Goal: Find specific page/section: Find specific page/section

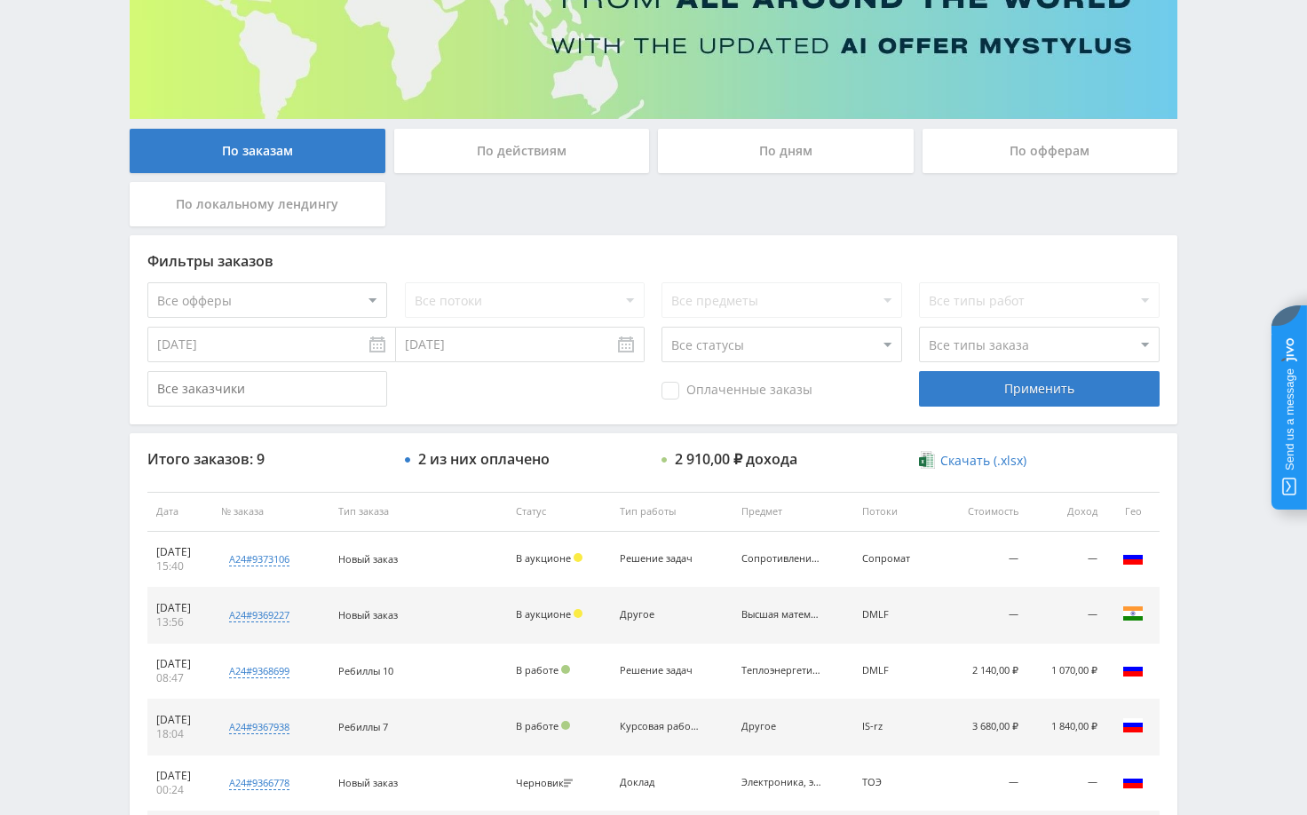
scroll to position [266, 0]
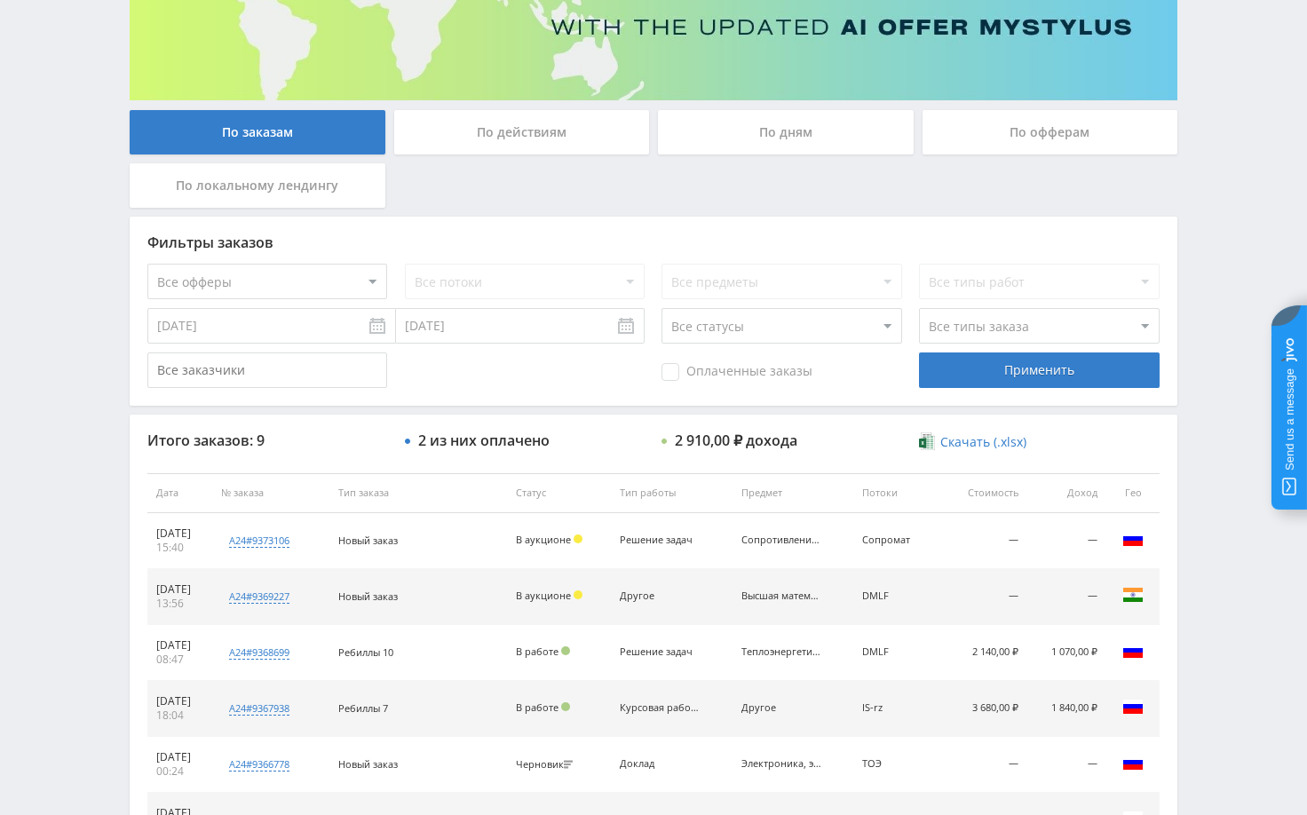
scroll to position [444, 0]
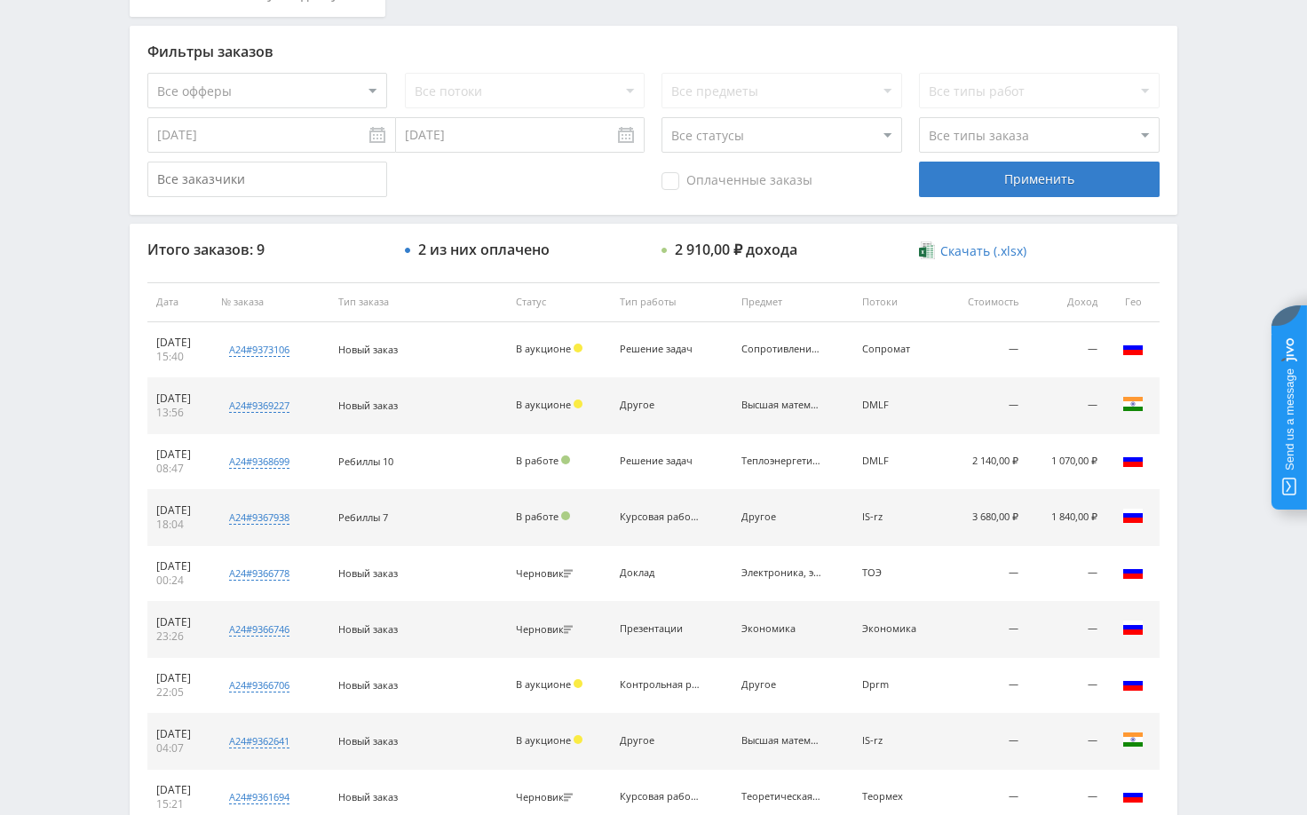
click at [1236, 266] on div "Telegram-канал Инструменты База знаний Ваш менеджер: [PERSON_NAME] Online @edug…" at bounding box center [653, 255] width 1307 height 1399
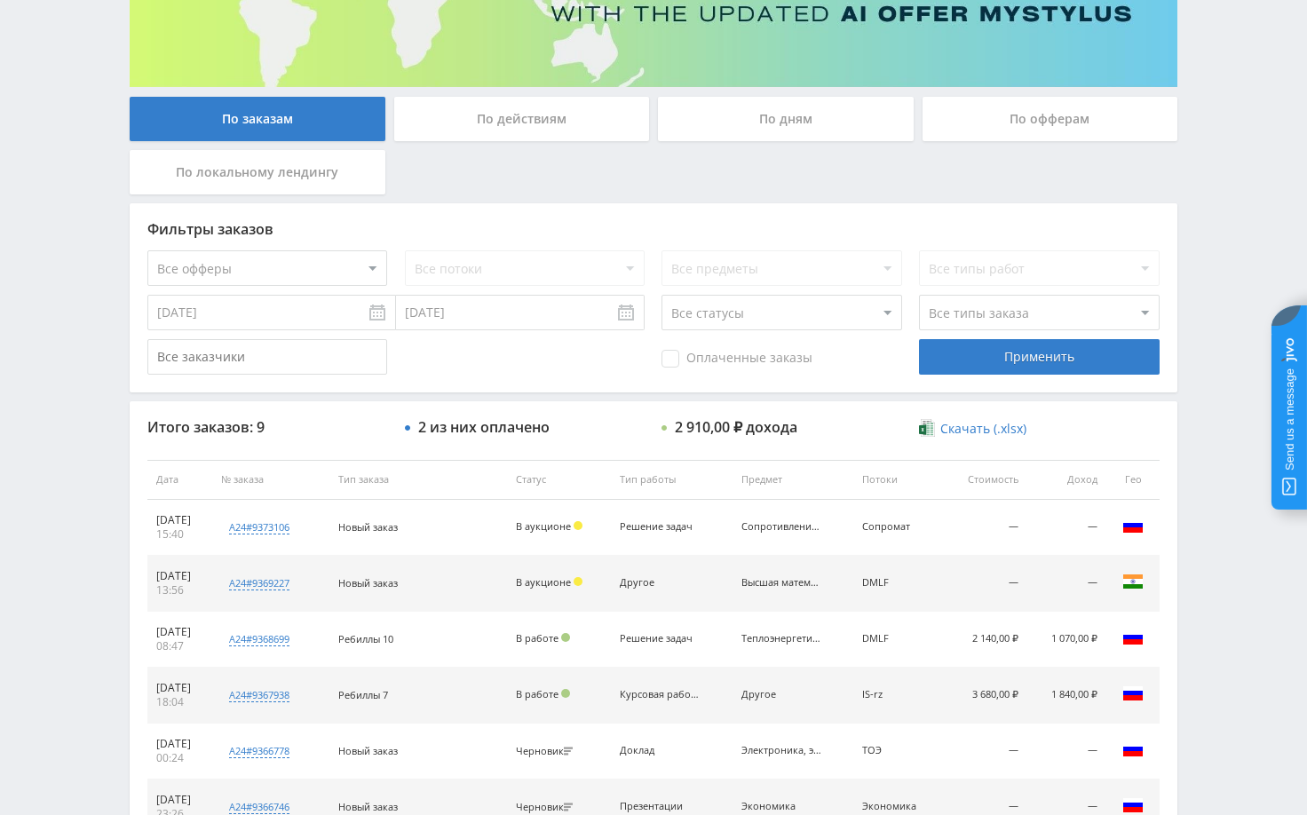
scroll to position [0, 0]
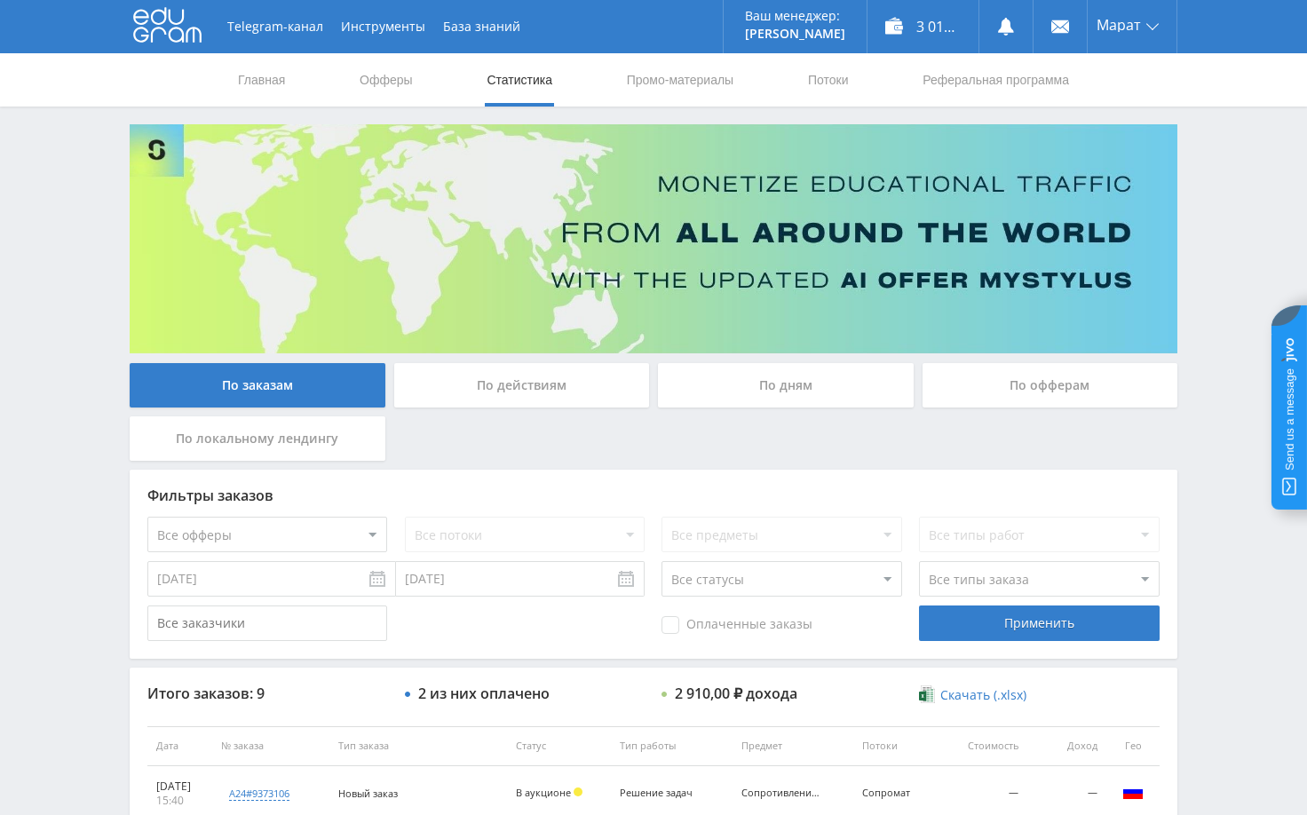
click at [1235, 250] on div "Telegram-канал Инструменты База знаний Ваш менеджер: [PERSON_NAME] Online @edug…" at bounding box center [653, 699] width 1307 height 1399
click at [1234, 250] on div "Telegram-канал Инструменты База знаний Ваш менеджер: [PERSON_NAME] Online @edug…" at bounding box center [653, 699] width 1307 height 1399
click at [1215, 198] on div "Telegram-канал Инструменты База знаний Ваш менеджер: [PERSON_NAME] Online @edug…" at bounding box center [653, 699] width 1307 height 1399
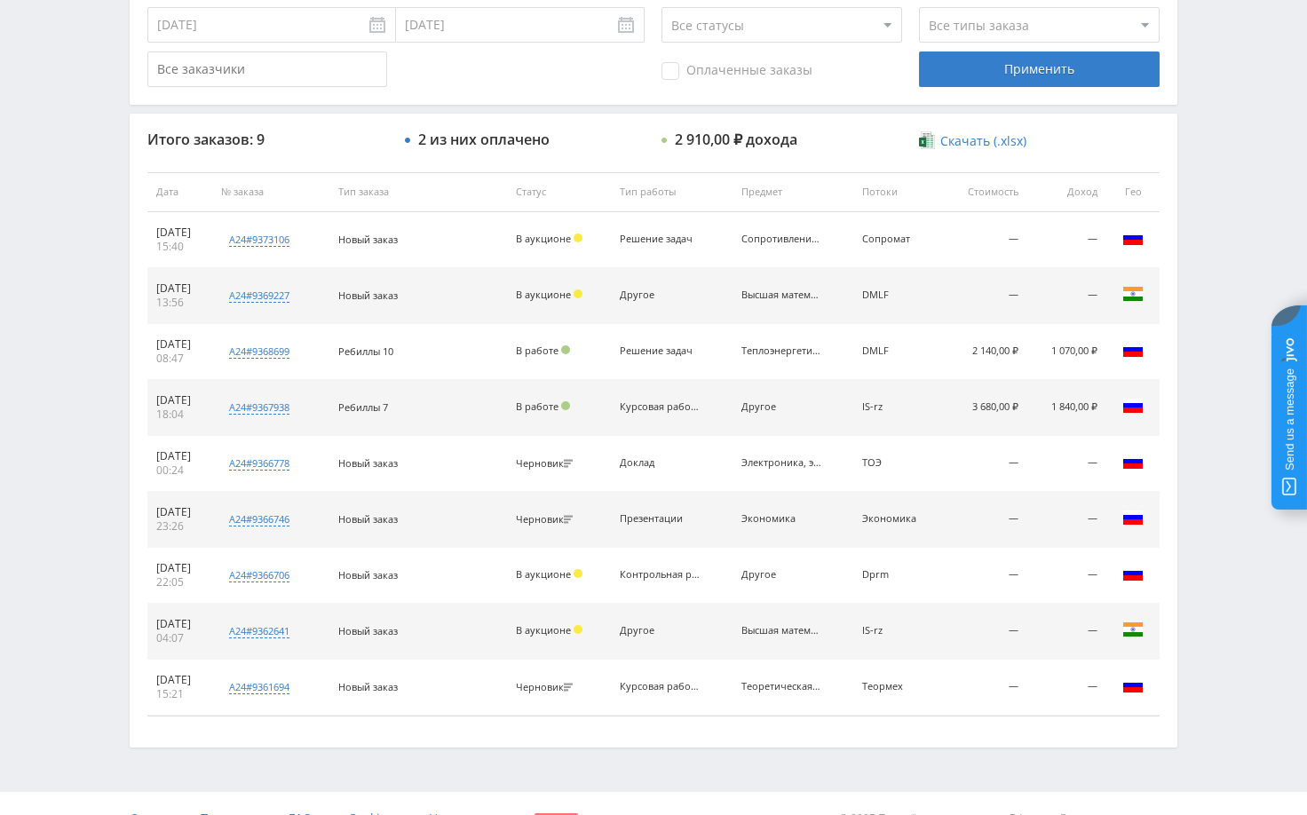
scroll to position [584, 0]
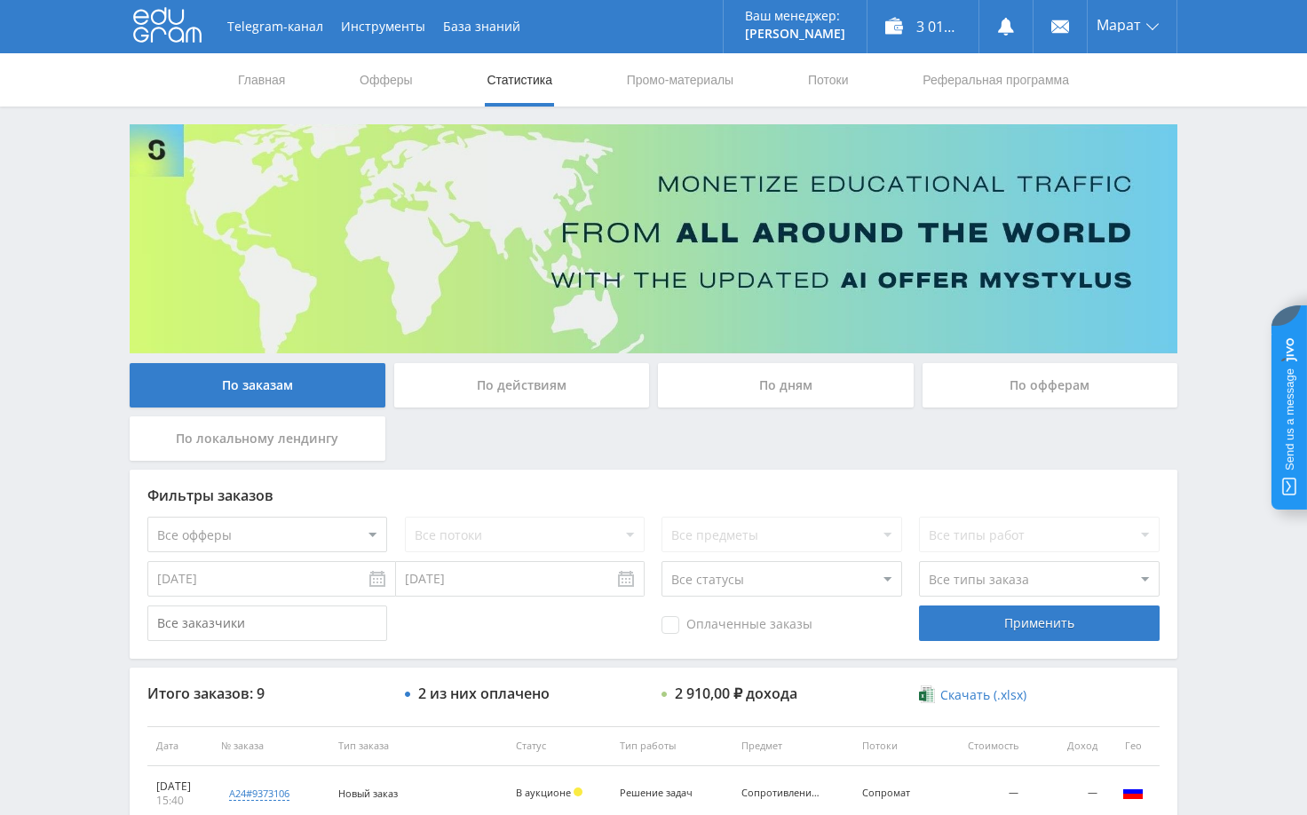
click at [1239, 219] on div "Telegram-канал Инструменты База знаний Ваш менеджер: Alex Alex Online @edugram_…" at bounding box center [653, 699] width 1307 height 1399
click at [1239, 200] on div "Telegram-канал Инструменты База знаний Ваш менеджер: Alex Alex Online @edugram_…" at bounding box center [653, 699] width 1307 height 1399
